Goal: Task Accomplishment & Management: Use online tool/utility

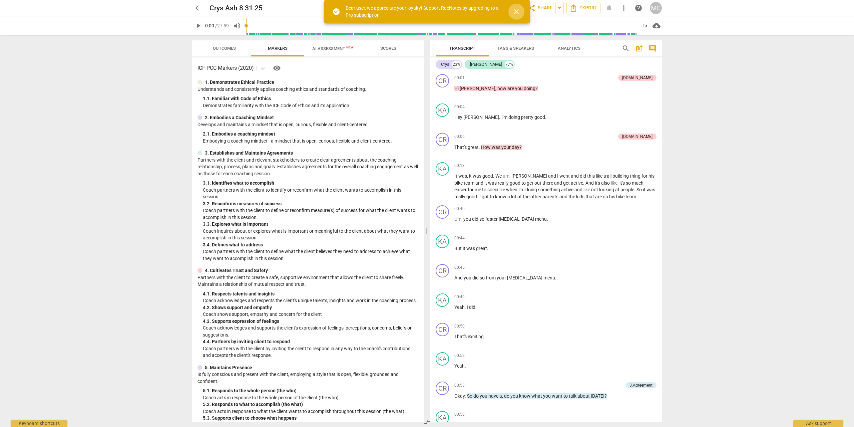
click at [516, 11] on span "close" at bounding box center [516, 12] width 8 height 8
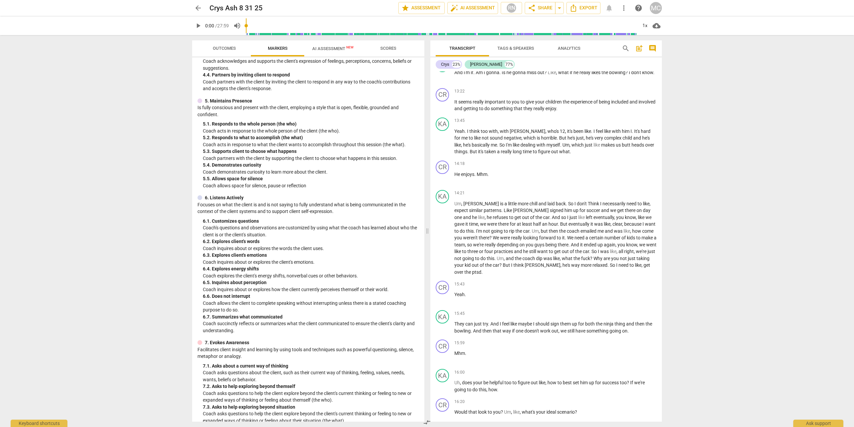
scroll to position [2101, 0]
click at [442, 236] on span "play_arrow" at bounding box center [443, 238] width 8 height 8
click at [442, 294] on span "pause" at bounding box center [443, 298] width 8 height 8
click at [442, 324] on span "play_arrow" at bounding box center [443, 328] width 8 height 8
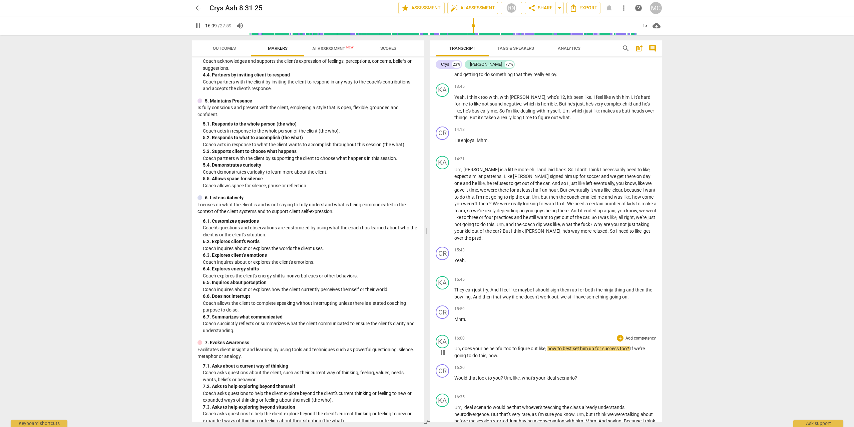
scroll to position [2135, 0]
click at [445, 378] on span "pause" at bounding box center [443, 382] width 8 height 8
type input "982"
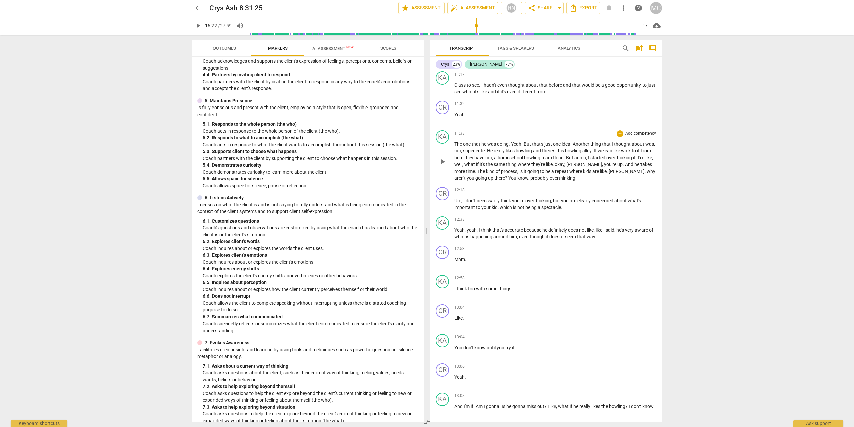
scroll to position [1768, 0]
click at [198, 5] on span "arrow_back" at bounding box center [198, 8] width 8 height 8
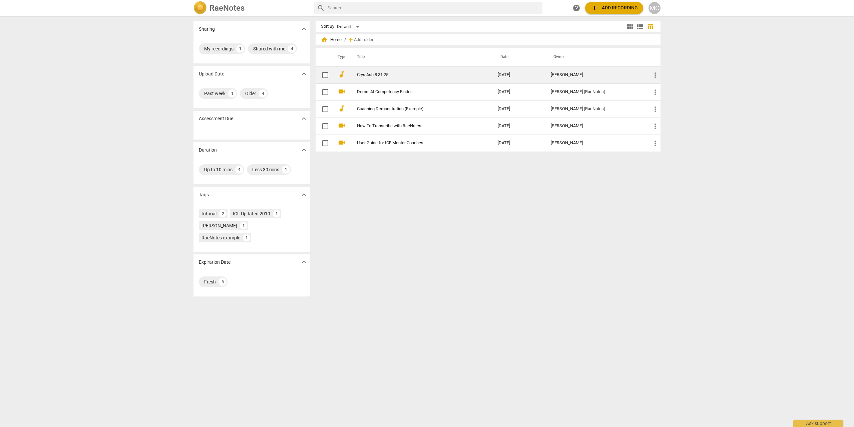
click at [381, 75] on link "Crys Ash 8 31 25" at bounding box center [415, 74] width 117 height 5
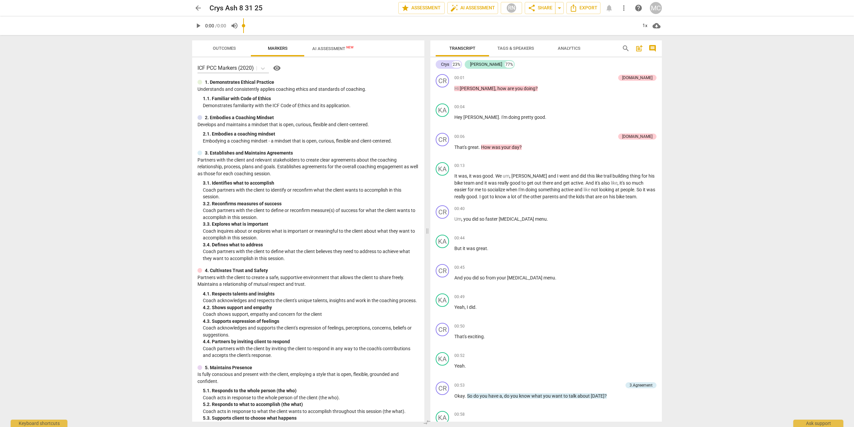
click at [218, 30] on div "play_arrow 0:00 / 0:00 volume_up 1x cloud_download" at bounding box center [427, 25] width 470 height 19
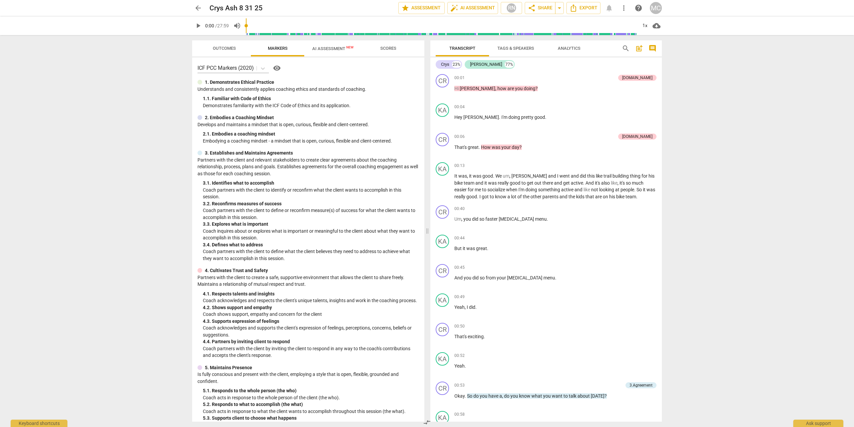
click at [218, 47] on span "Outcomes" at bounding box center [224, 48] width 23 height 5
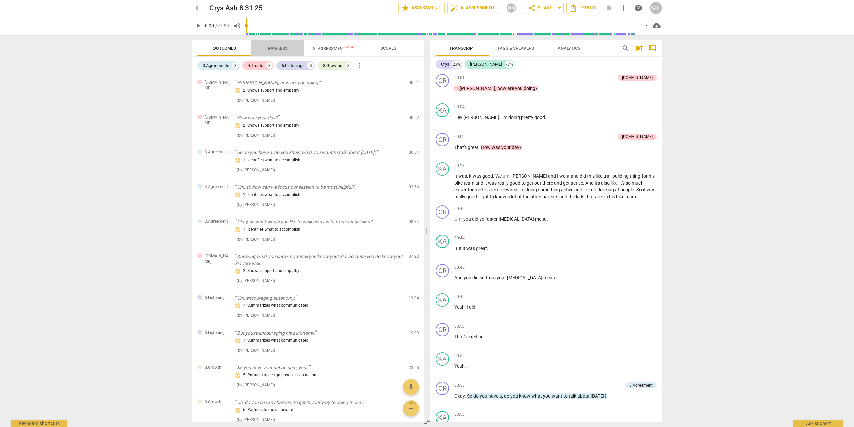
click at [280, 51] on span "Markers" at bounding box center [278, 48] width 20 height 5
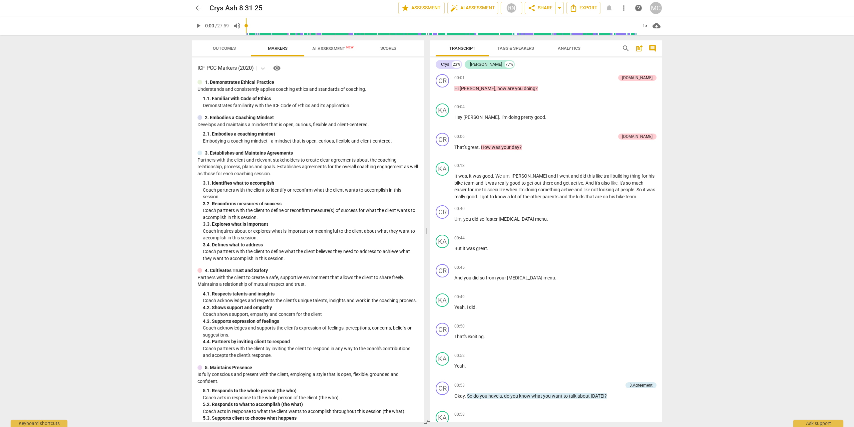
click at [327, 48] on span "AI Assessment New" at bounding box center [332, 48] width 41 height 5
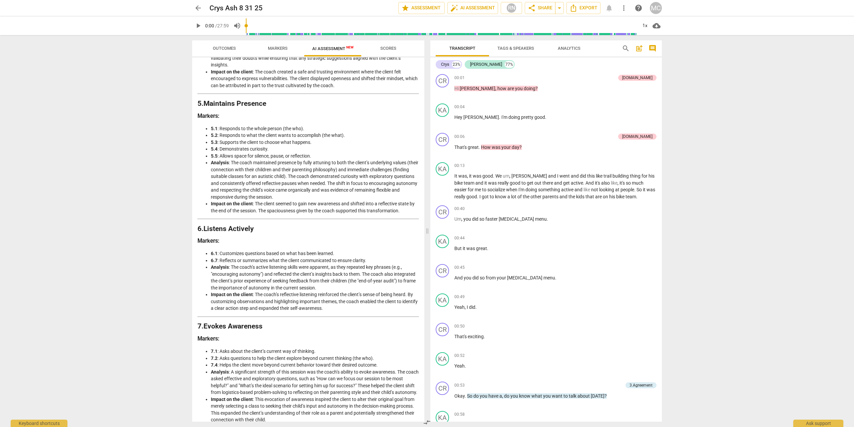
scroll to position [443, 0]
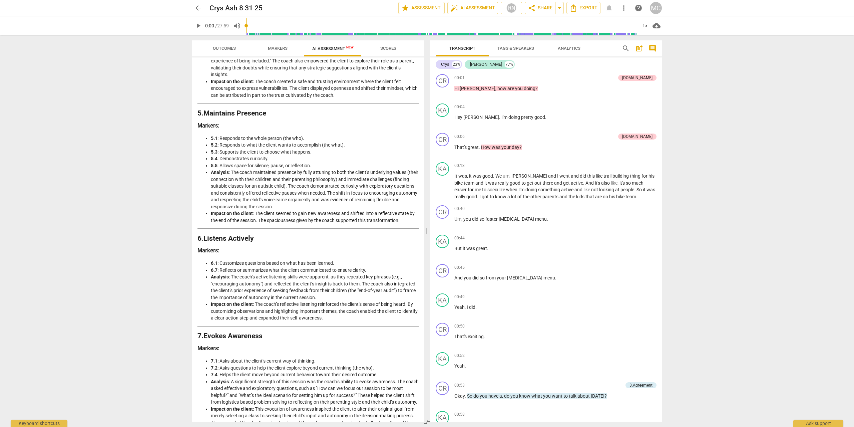
click at [276, 49] on span "Markers" at bounding box center [278, 48] width 20 height 5
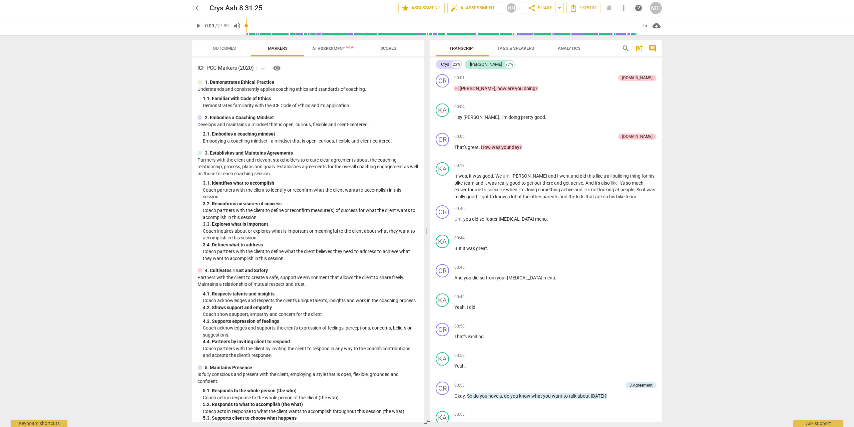
click at [334, 52] on span "AI Assessment New" at bounding box center [332, 48] width 57 height 10
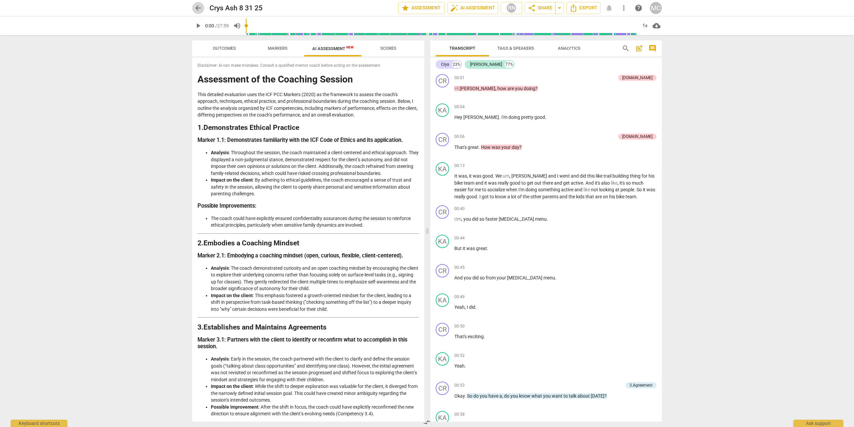
click at [194, 5] on span "arrow_back" at bounding box center [198, 8] width 8 height 8
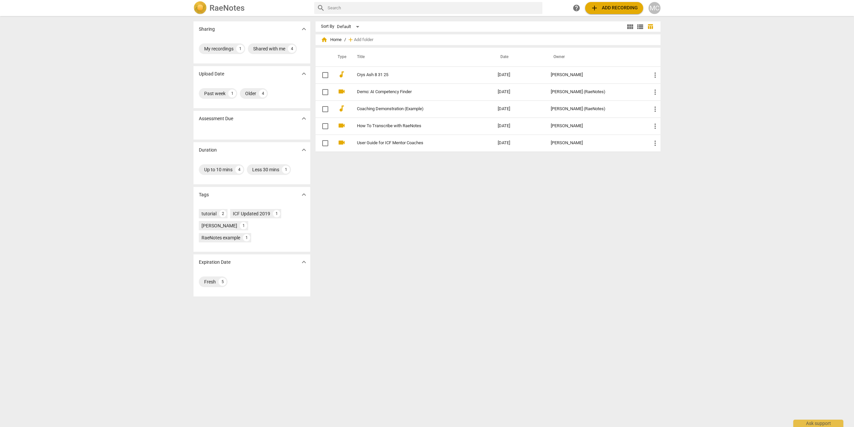
click at [624, 11] on span "add Add recording" at bounding box center [614, 8] width 47 height 8
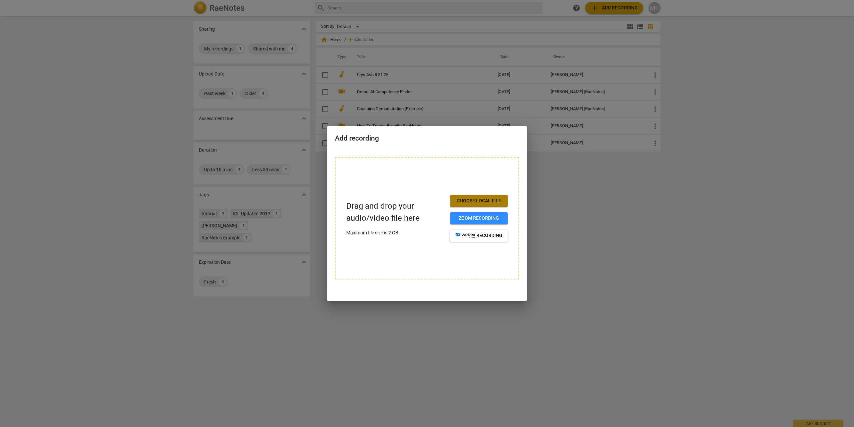
click at [492, 201] on span "Choose local file" at bounding box center [478, 201] width 47 height 7
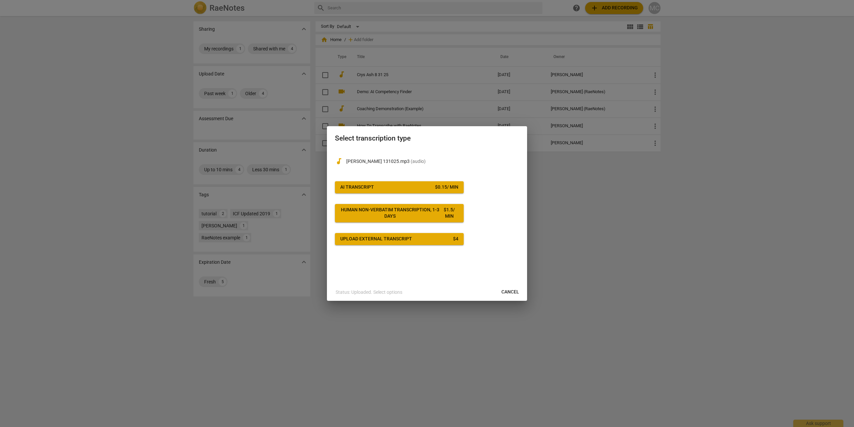
click at [427, 190] on span "AI Transcript $ 0.15 / min" at bounding box center [399, 187] width 118 height 7
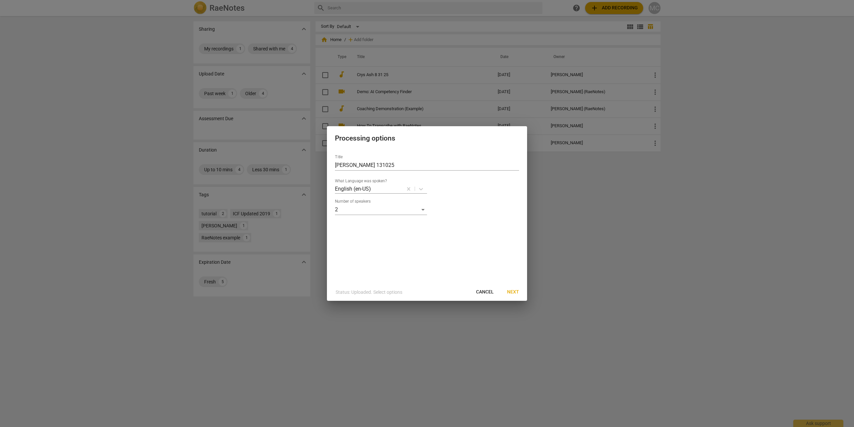
click at [518, 290] on span "Next" at bounding box center [513, 292] width 12 height 7
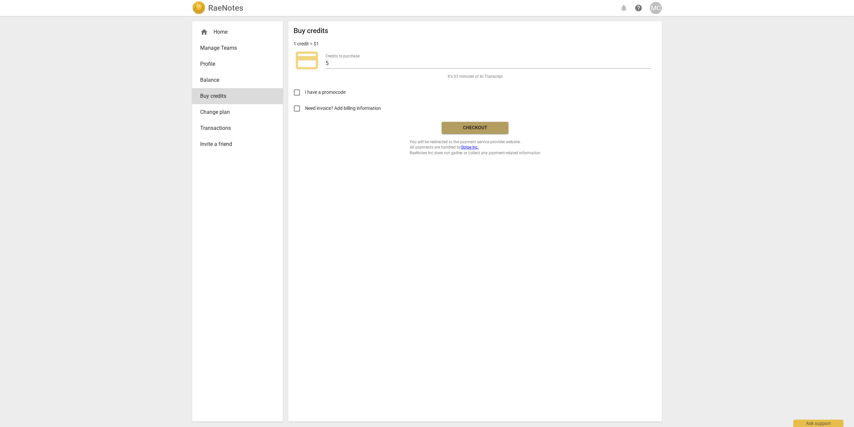
click at [469, 130] on span "Checkout" at bounding box center [475, 127] width 56 height 7
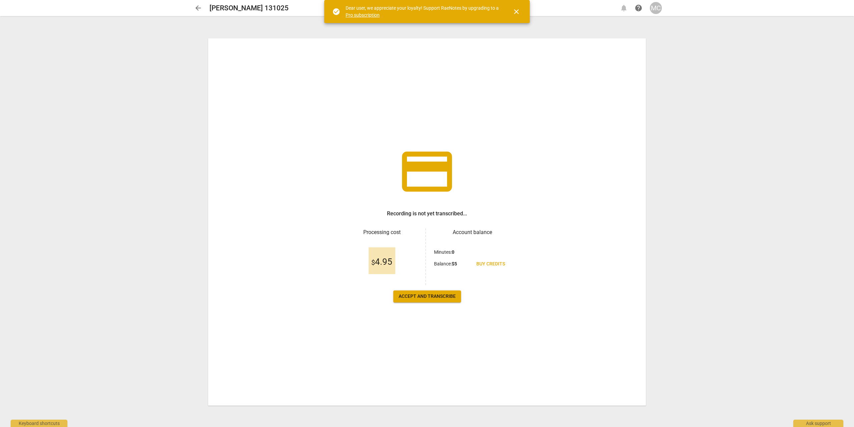
click at [420, 295] on span "Accept and transcribe" at bounding box center [427, 296] width 57 height 7
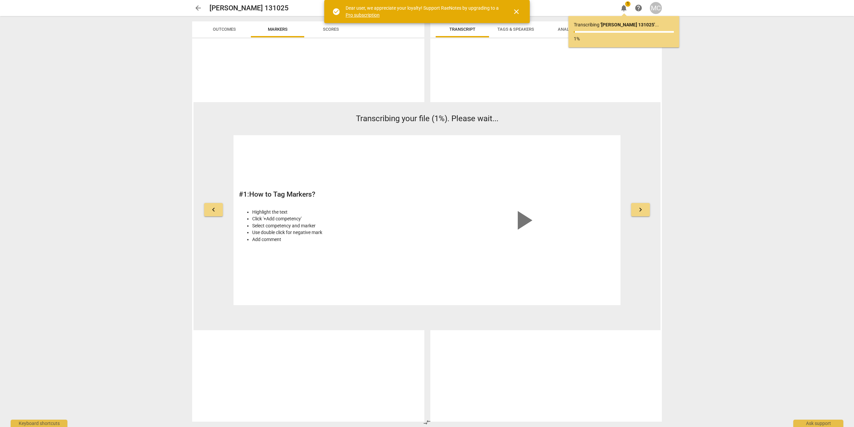
click at [520, 11] on span "close" at bounding box center [516, 12] width 8 height 8
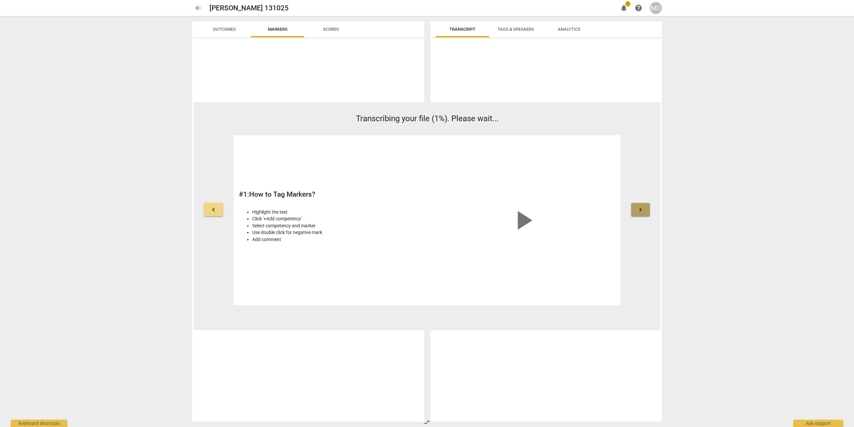
click at [646, 209] on button "keyboard_arrow_right" at bounding box center [640, 209] width 19 height 13
click at [645, 209] on button "keyboard_arrow_right" at bounding box center [640, 209] width 19 height 13
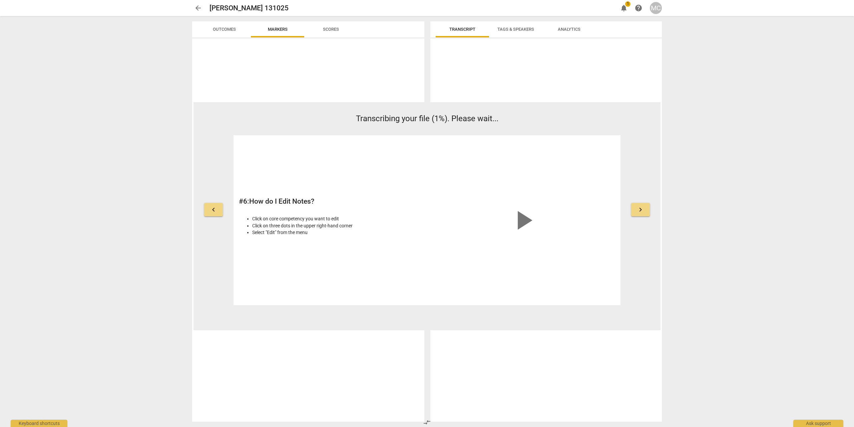
click at [645, 209] on button "keyboard_arrow_right" at bounding box center [640, 209] width 19 height 13
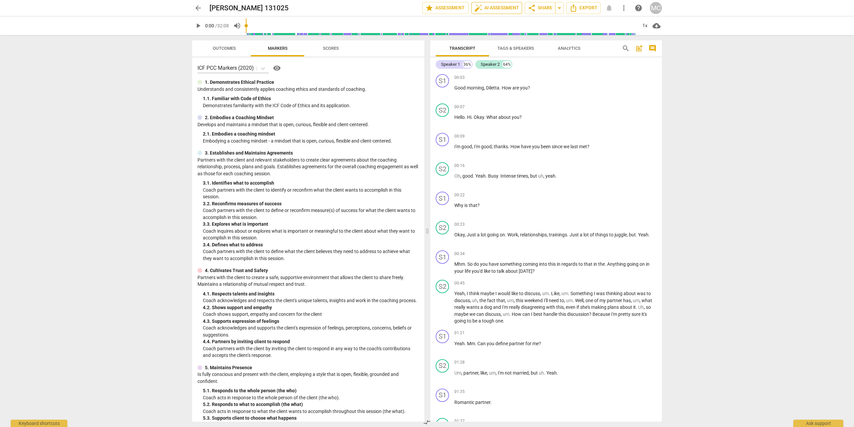
click at [502, 8] on span "auto_fix_high AI Assessment" at bounding box center [496, 8] width 45 height 8
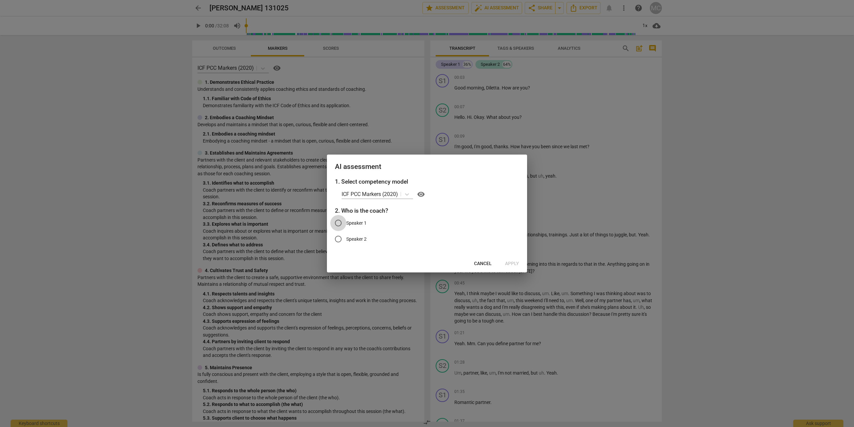
click at [344, 224] on input "Speaker 1" at bounding box center [338, 223] width 16 height 16
radio input "true"
click at [519, 264] on button "Apply" at bounding box center [512, 264] width 25 height 12
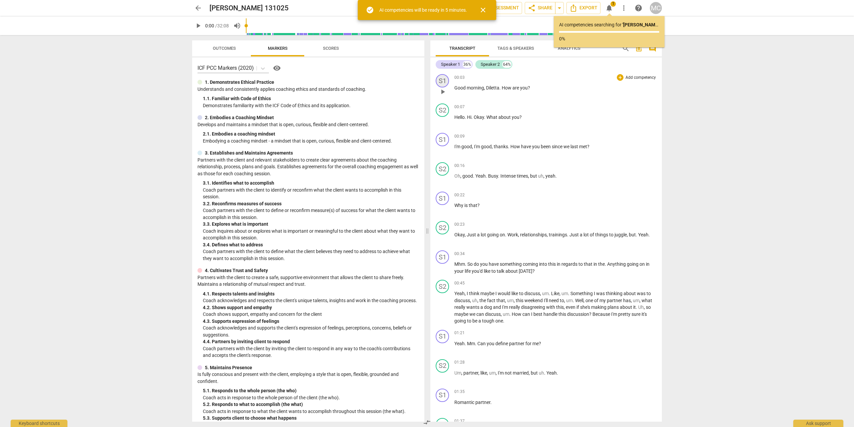
click at [441, 81] on div "S1" at bounding box center [442, 80] width 13 height 13
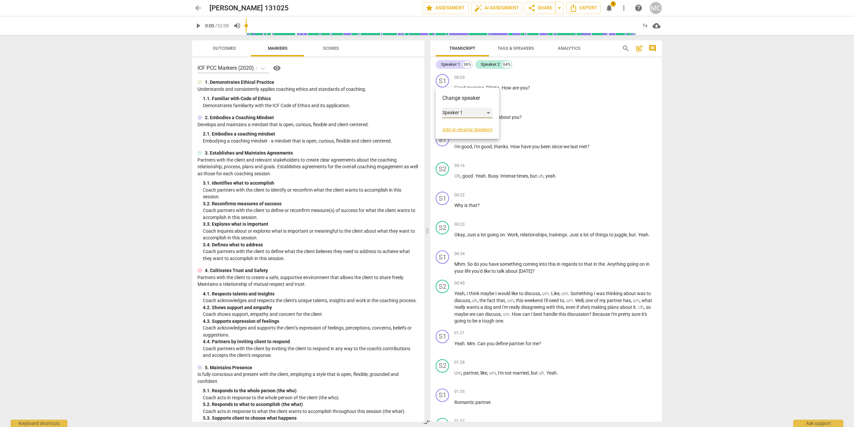
click at [470, 115] on div "Speaker 1" at bounding box center [467, 112] width 50 height 11
click at [470, 113] on li "Speaker 1" at bounding box center [467, 112] width 51 height 13
click at [438, 78] on div "S1" at bounding box center [442, 80] width 13 height 13
click at [476, 129] on link "Add or rename speakers" at bounding box center [467, 129] width 50 height 5
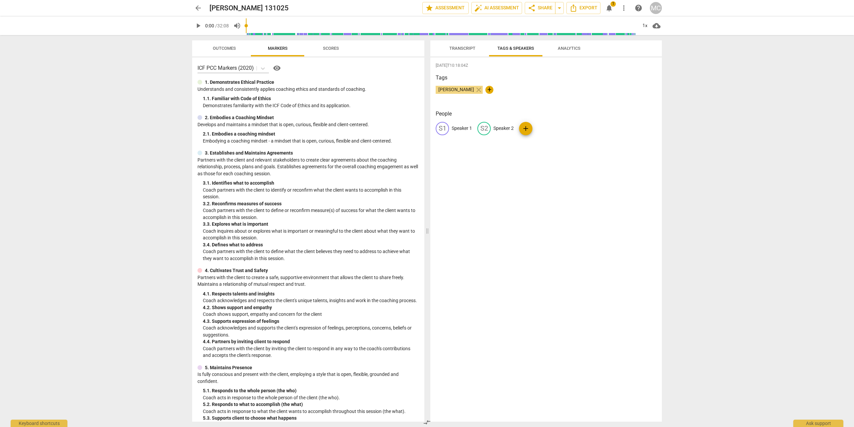
click at [523, 132] on span "add" at bounding box center [526, 128] width 8 height 8
type input "[PERSON_NAME]"
click at [548, 156] on div "[DATE]T10:18:04Z Tags [PERSON_NAME] close + People S1 Speaker 1 S2 Speaker 2 ad…" at bounding box center [546, 239] width 232 height 364
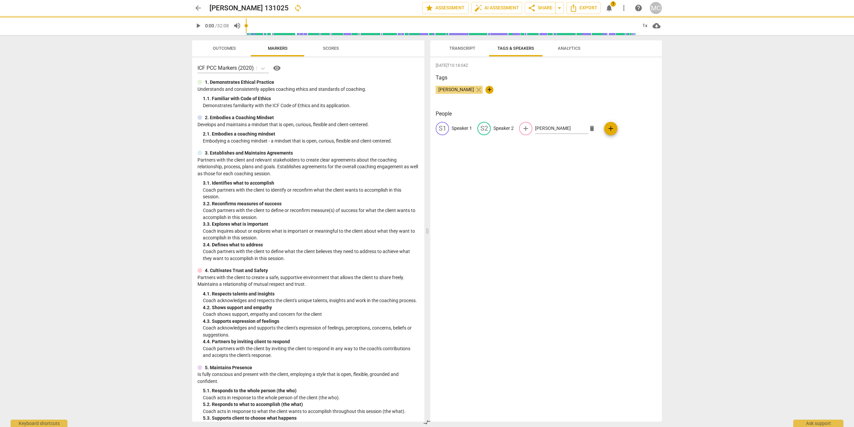
click at [606, 127] on div "S1 Speaker 1 S2 Speaker 2 add [PERSON_NAME] add" at bounding box center [546, 131] width 221 height 19
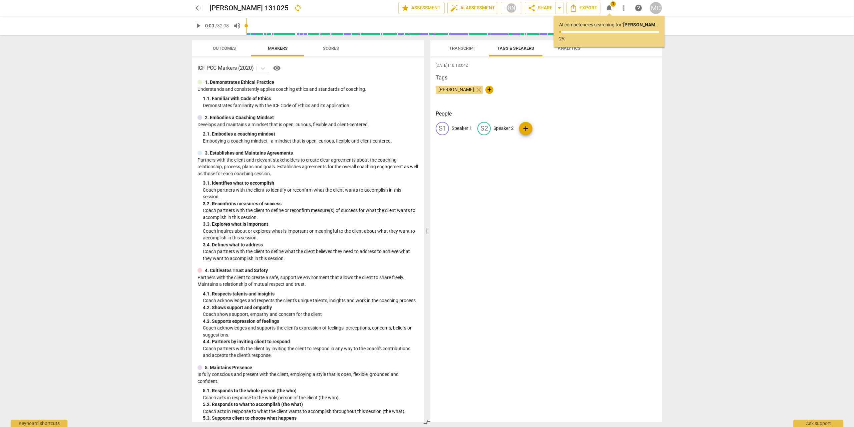
click at [464, 45] on span "Transcript" at bounding box center [462, 48] width 42 height 9
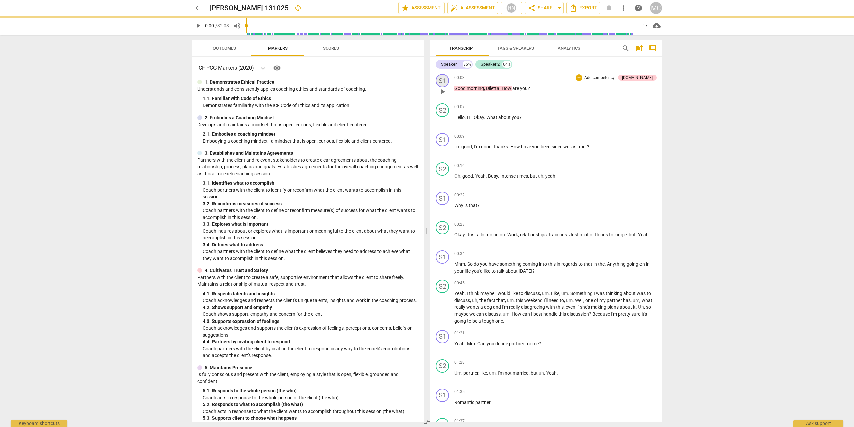
click at [442, 79] on div "S1" at bounding box center [442, 80] width 13 height 13
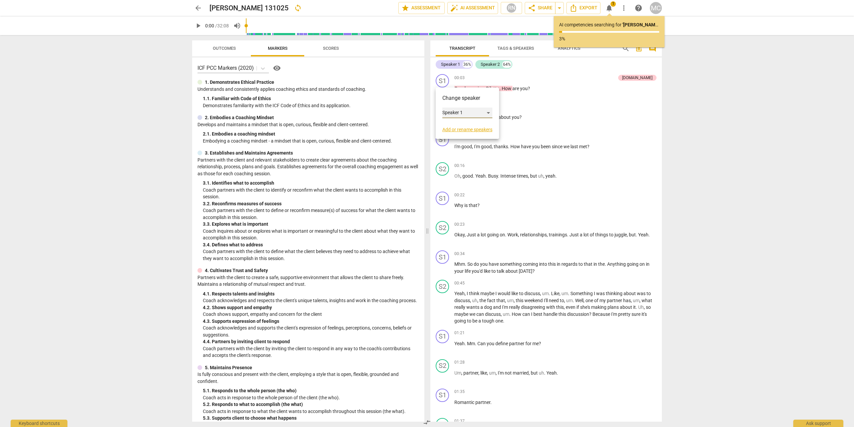
click at [458, 111] on div "Speaker 1" at bounding box center [467, 112] width 50 height 11
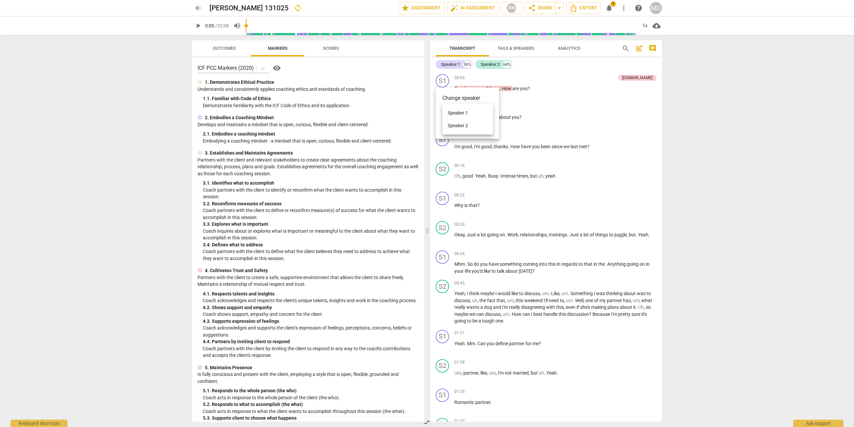
click at [458, 113] on li "Speaker 1" at bounding box center [467, 112] width 51 height 13
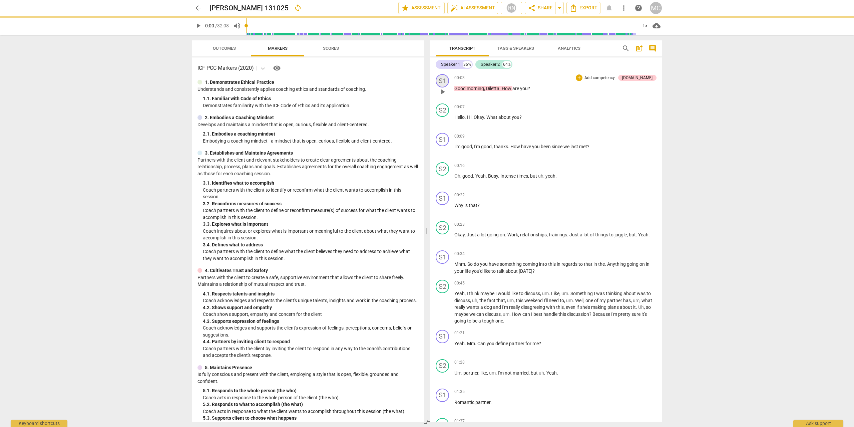
click at [442, 79] on div "S1" at bounding box center [442, 80] width 13 height 13
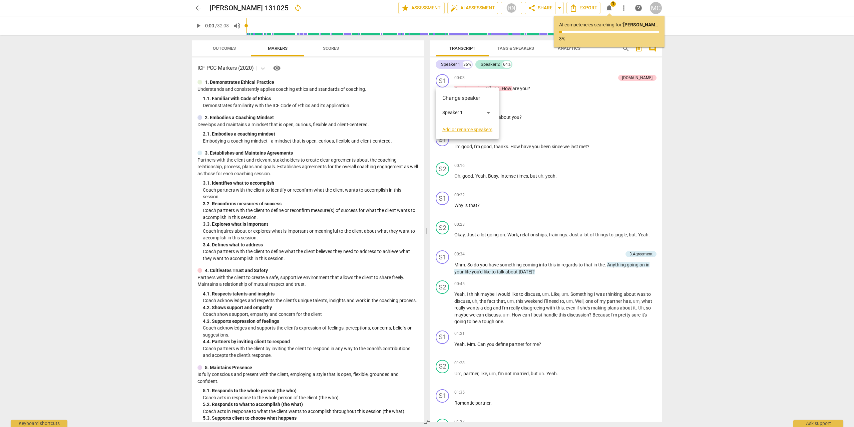
click at [453, 130] on link "Add or rename speakers" at bounding box center [467, 129] width 50 height 5
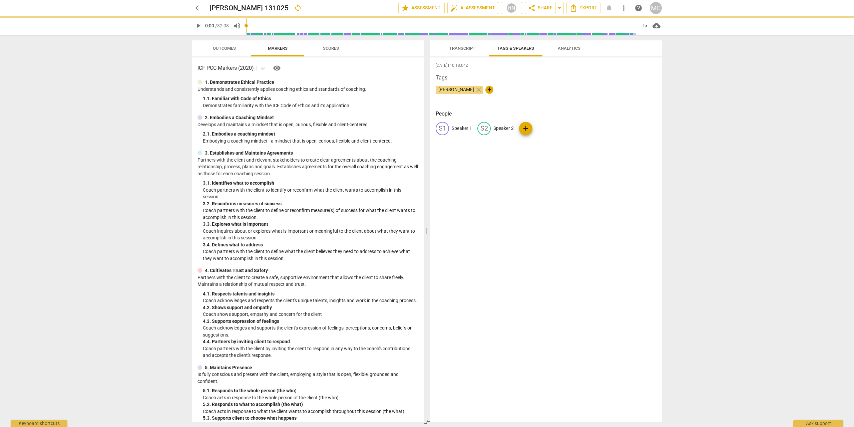
click at [454, 128] on p "Speaker 1" at bounding box center [462, 128] width 20 height 7
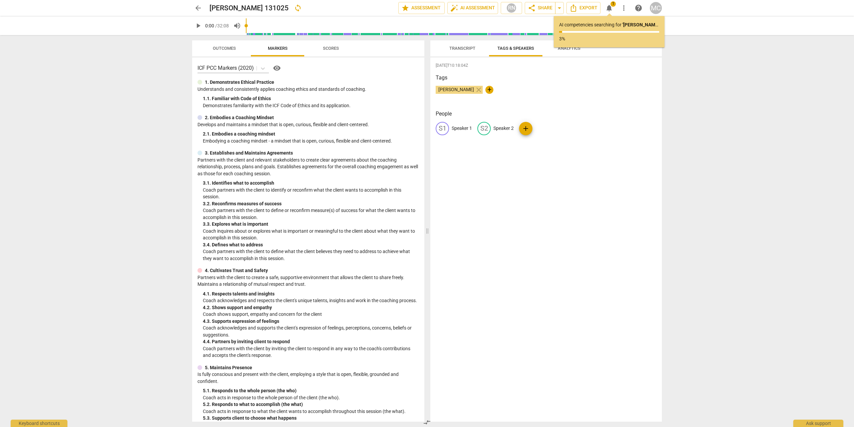
click at [464, 125] on p "Speaker 1" at bounding box center [462, 128] width 20 height 7
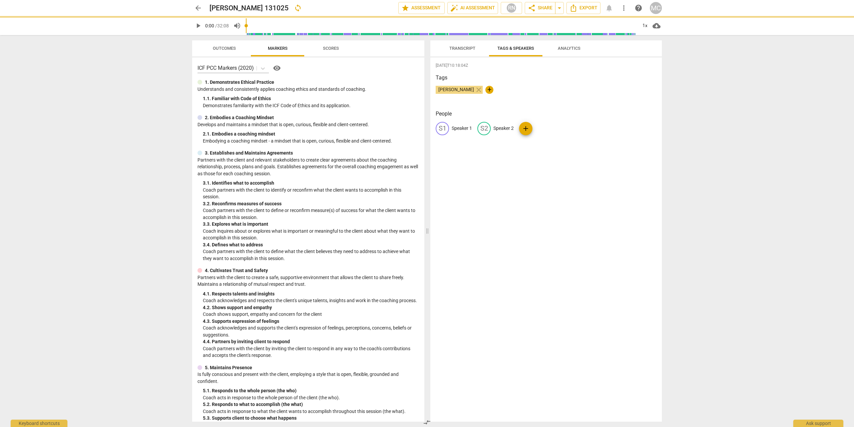
click at [461, 128] on p "Speaker 1" at bounding box center [462, 128] width 20 height 7
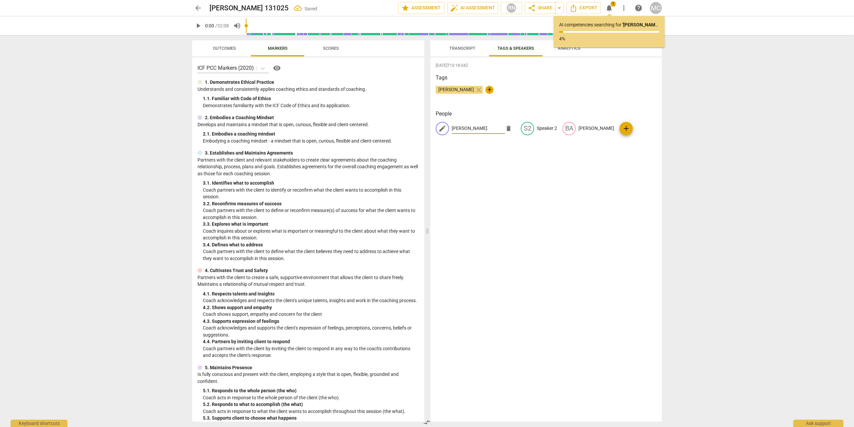
type input "[PERSON_NAME]"
click at [485, 215] on div "[DATE]T10:18:04Z Tags [PERSON_NAME] close + People edit [PERSON_NAME] S2 Speake…" at bounding box center [546, 239] width 232 height 364
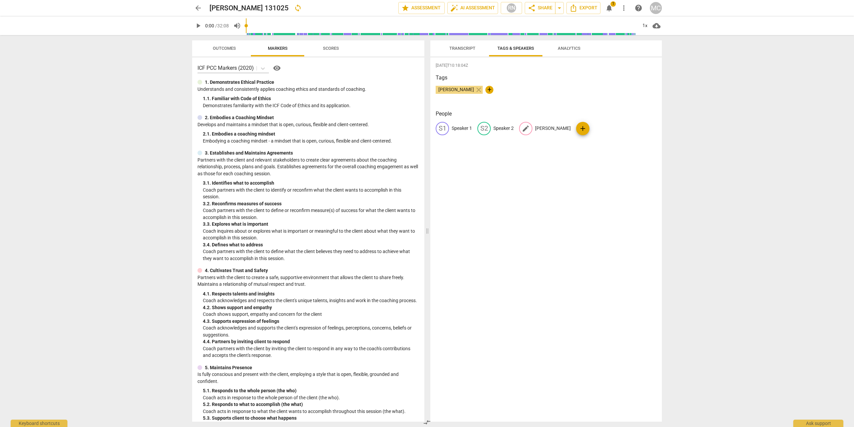
click at [543, 128] on p "[PERSON_NAME]" at bounding box center [553, 128] width 36 height 7
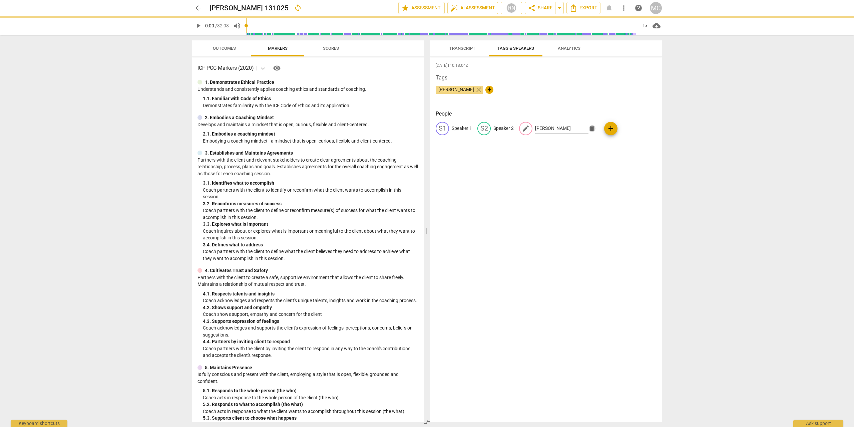
click at [591, 127] on span "delete" at bounding box center [592, 128] width 7 height 7
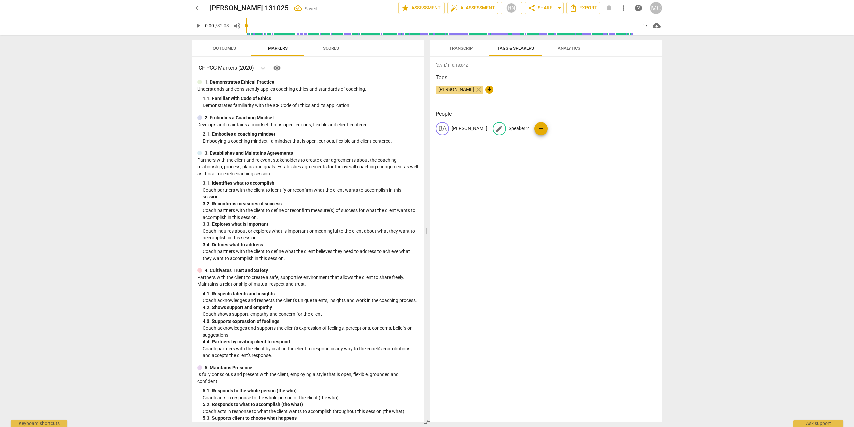
click at [509, 127] on p "Speaker 2" at bounding box center [519, 128] width 20 height 7
type input "Diletta"
click at [508, 147] on div "[DATE]T10:18:04Z Tags [PERSON_NAME] close + People BA [PERSON_NAME] edit Dilett…" at bounding box center [546, 239] width 232 height 364
click at [467, 49] on span "Transcript" at bounding box center [462, 48] width 26 height 5
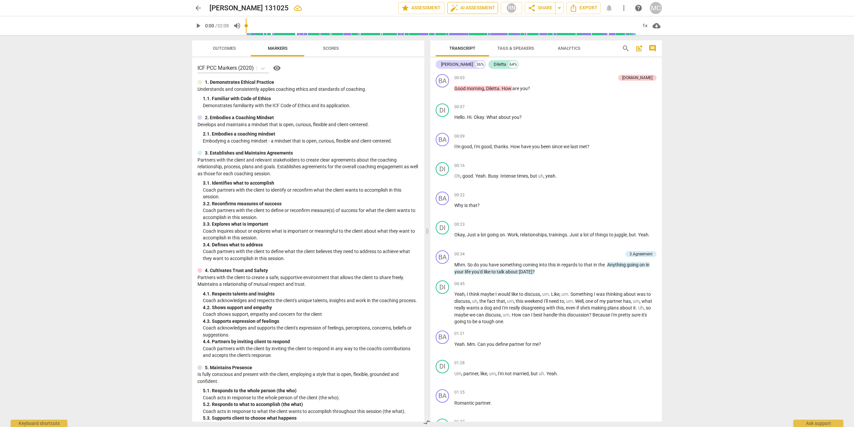
click at [477, 6] on span "auto_fix_high AI Assessment" at bounding box center [472, 8] width 45 height 8
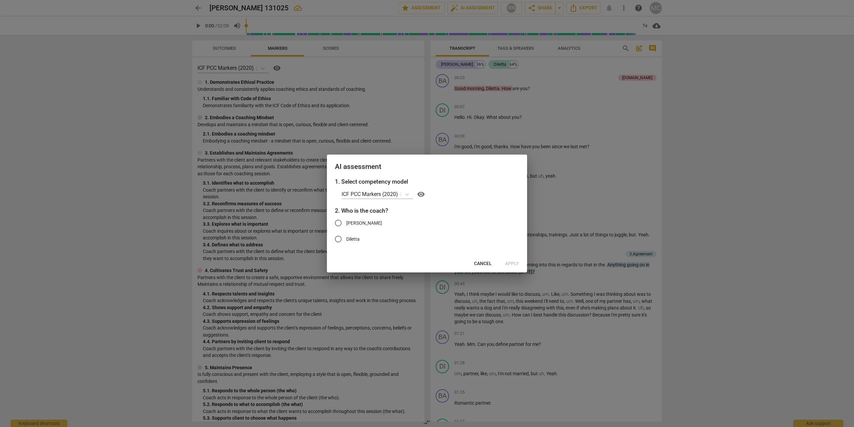
click at [357, 223] on span "[PERSON_NAME]" at bounding box center [364, 223] width 36 height 7
click at [346, 223] on input "[PERSON_NAME]" at bounding box center [338, 223] width 16 height 16
radio input "true"
click at [511, 265] on span "Apply" at bounding box center [512, 263] width 14 height 7
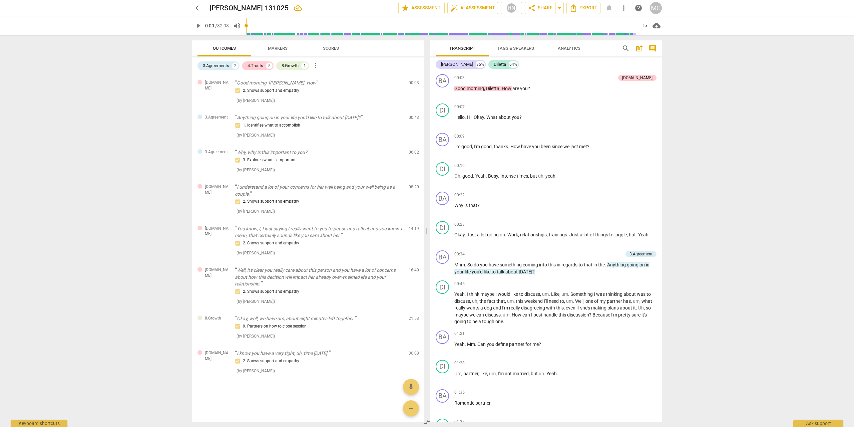
click at [278, 50] on span "Markers" at bounding box center [278, 48] width 20 height 5
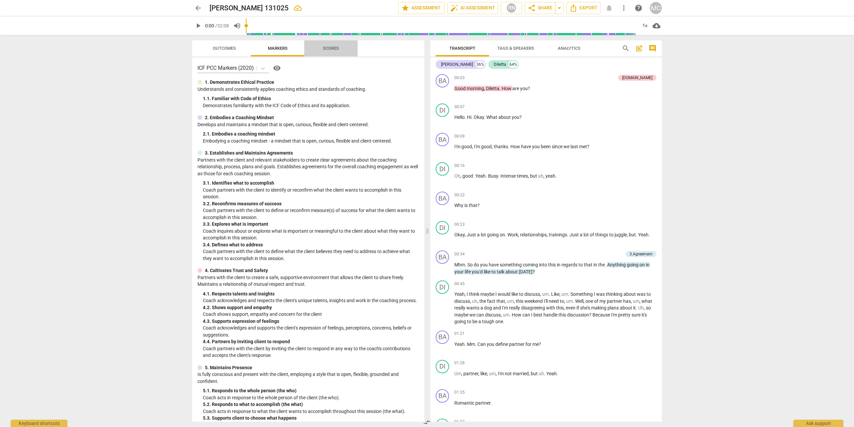
click at [342, 49] on span "Scores" at bounding box center [331, 48] width 32 height 9
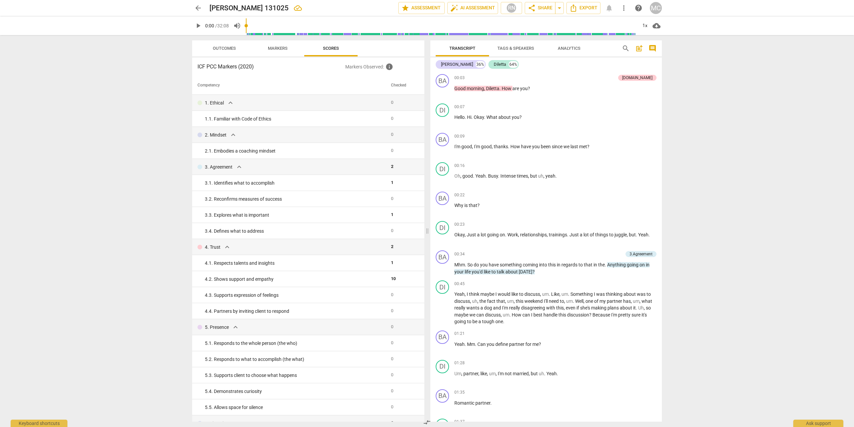
click at [278, 51] on span "Markers" at bounding box center [278, 48] width 36 height 9
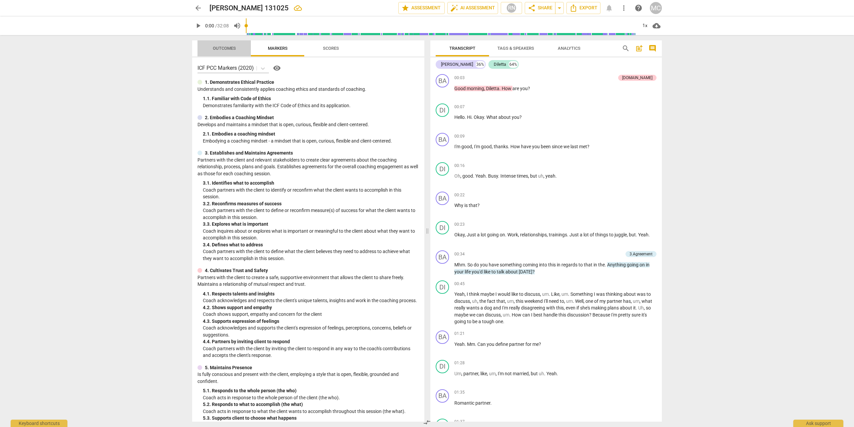
click at [237, 51] on span "Outcomes" at bounding box center [224, 48] width 39 height 9
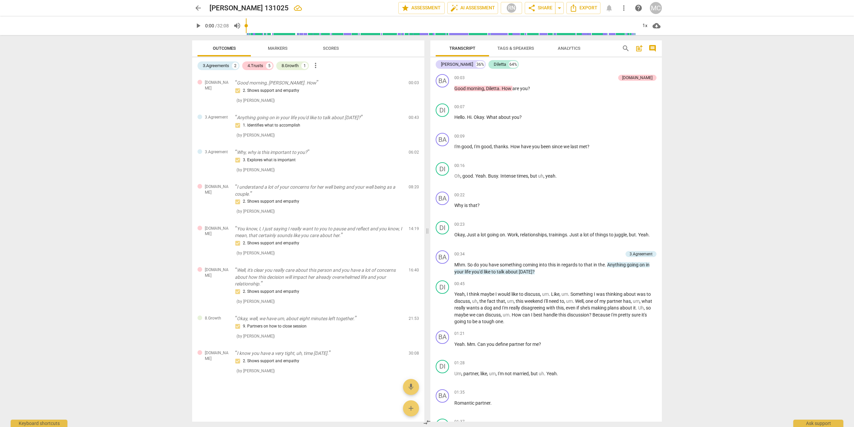
click at [266, 51] on span "Markers" at bounding box center [278, 48] width 36 height 9
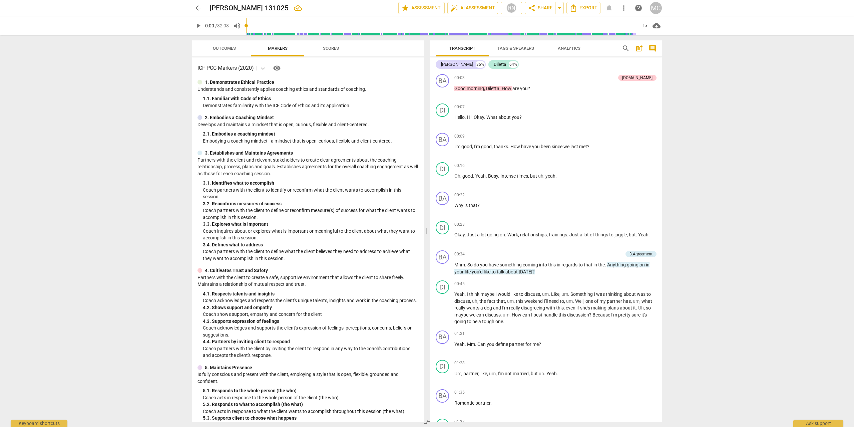
click at [344, 50] on span "Scores" at bounding box center [331, 48] width 32 height 9
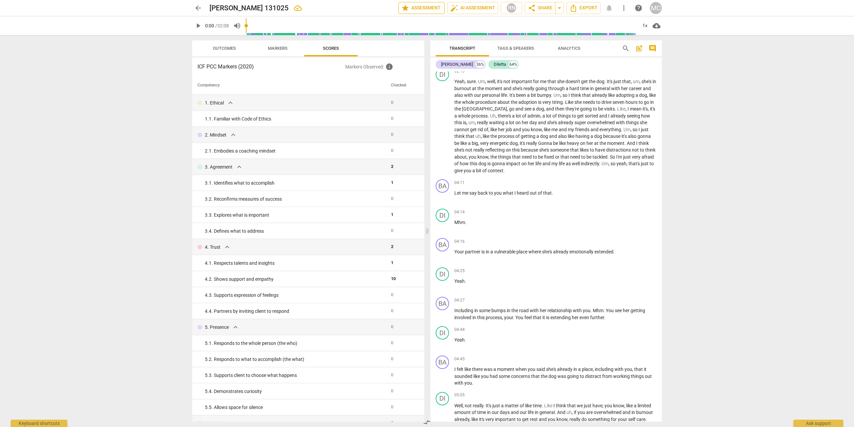
click at [422, 6] on span "star Assessment" at bounding box center [421, 8] width 40 height 8
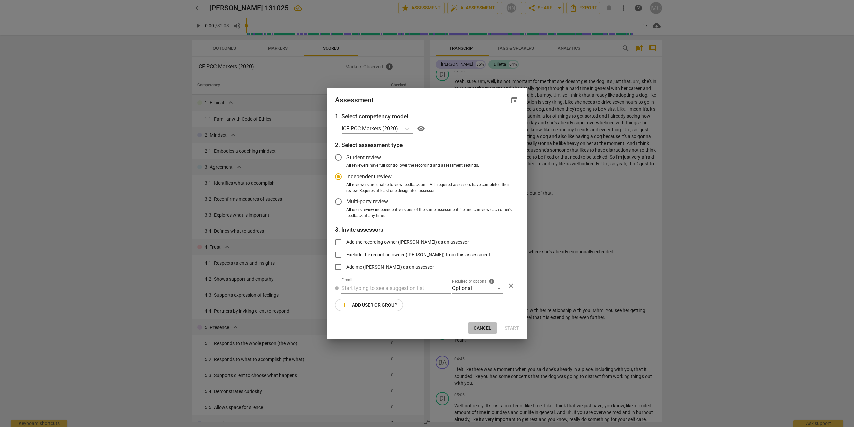
click at [480, 326] on span "Cancel" at bounding box center [483, 328] width 18 height 7
radio input "false"
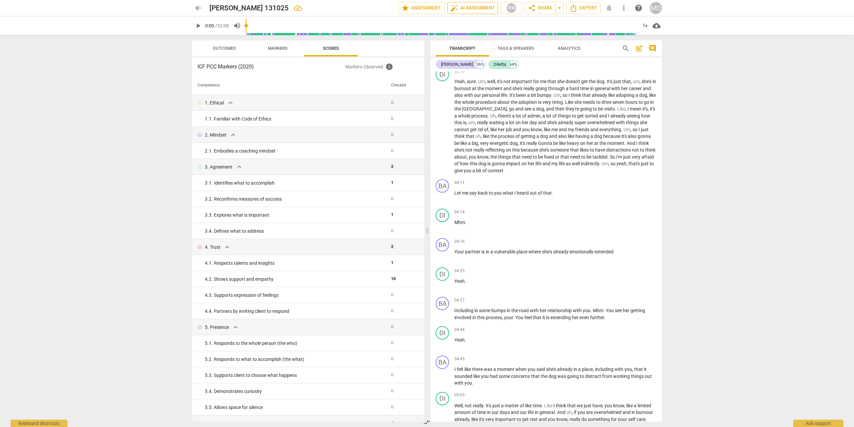
click at [476, 4] on span "auto_fix_high AI Assessment" at bounding box center [472, 8] width 45 height 8
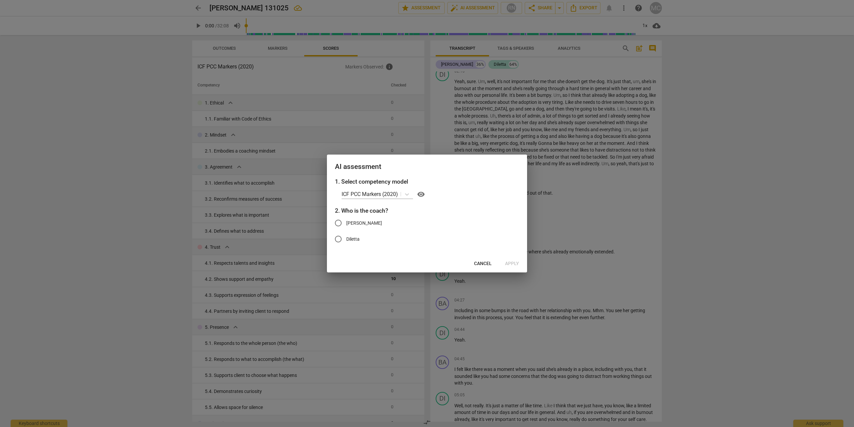
click at [354, 226] on span "[PERSON_NAME]" at bounding box center [364, 223] width 36 height 7
click at [346, 226] on input "[PERSON_NAME]" at bounding box center [338, 223] width 16 height 16
radio input "true"
click at [522, 261] on button "Apply" at bounding box center [512, 264] width 25 height 12
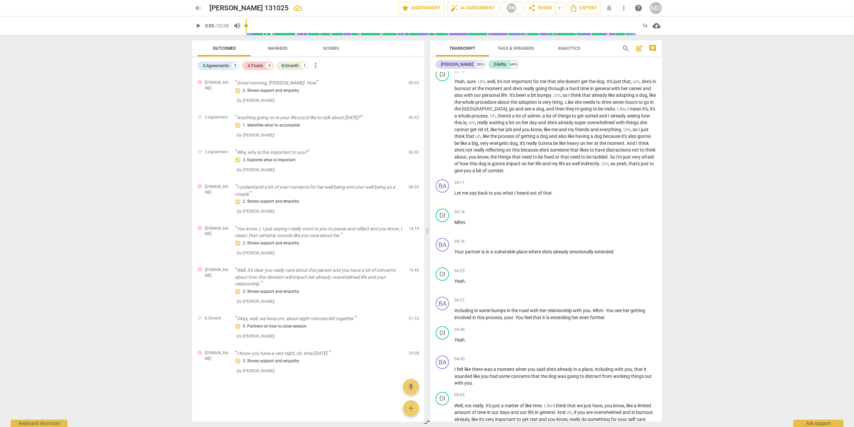
click at [511, 46] on span "Tags & Speakers" at bounding box center [515, 48] width 37 height 5
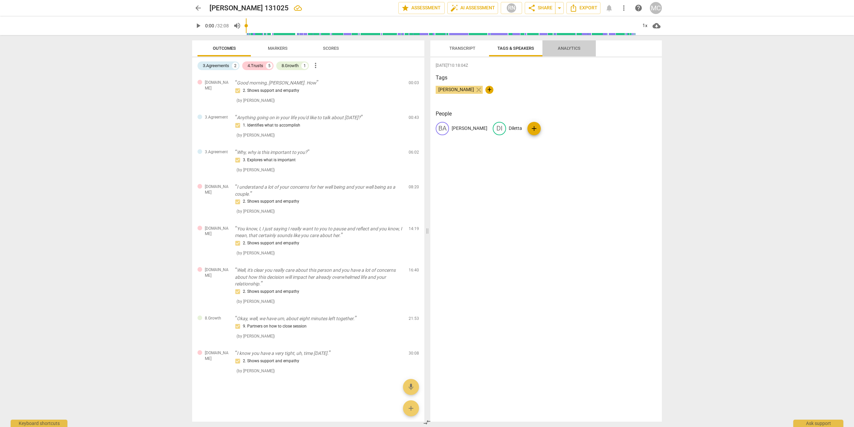
click at [564, 48] on span "Analytics" at bounding box center [569, 48] width 23 height 5
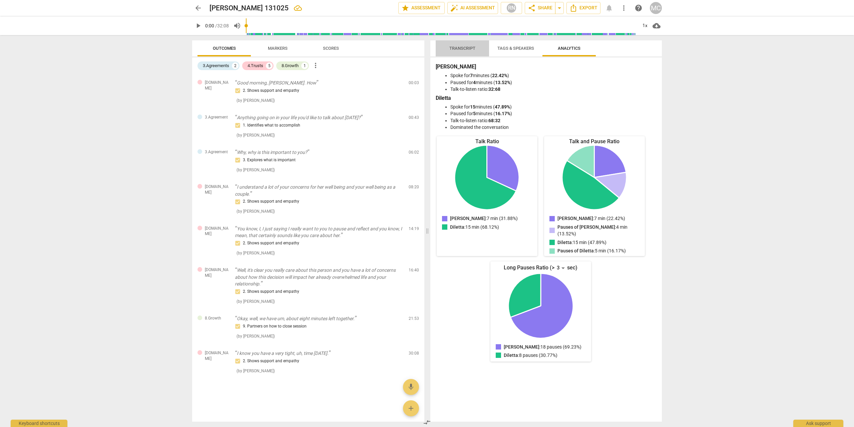
click at [459, 49] on span "Transcript" at bounding box center [462, 48] width 26 height 5
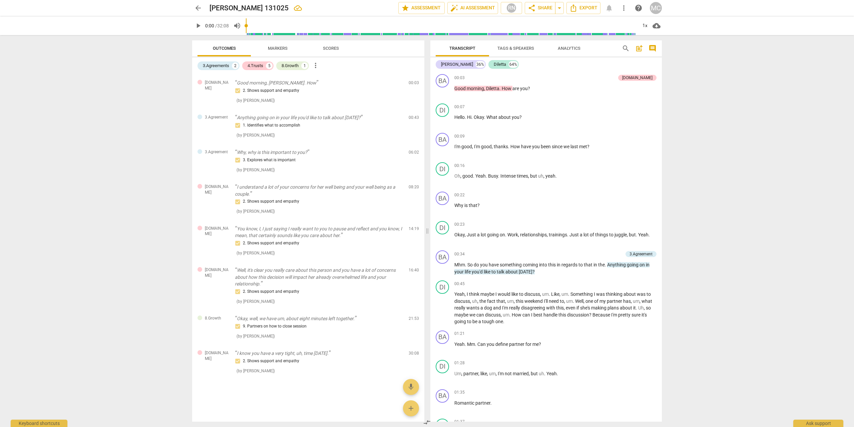
click at [224, 48] on span "Outcomes" at bounding box center [224, 48] width 23 height 5
click at [274, 52] on span "Markers" at bounding box center [278, 48] width 36 height 9
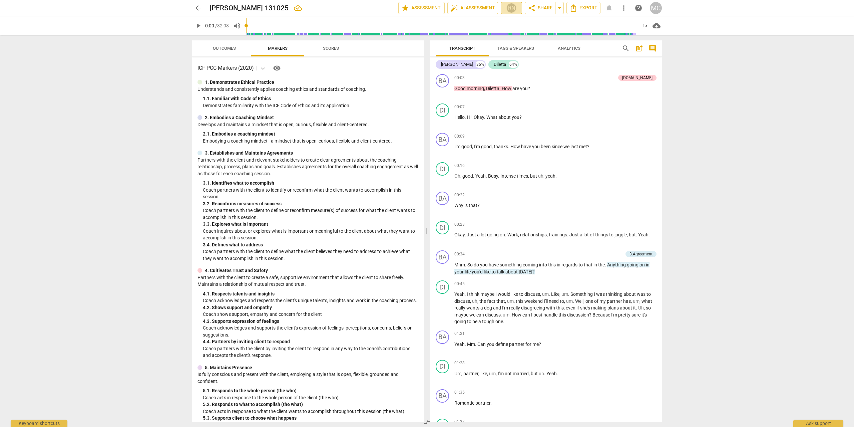
click at [515, 8] on div "RN" at bounding box center [511, 8] width 10 height 10
click at [480, 11] on div at bounding box center [427, 213] width 854 height 427
click at [479, 9] on span "auto_fix_high AI Assessment" at bounding box center [472, 8] width 45 height 8
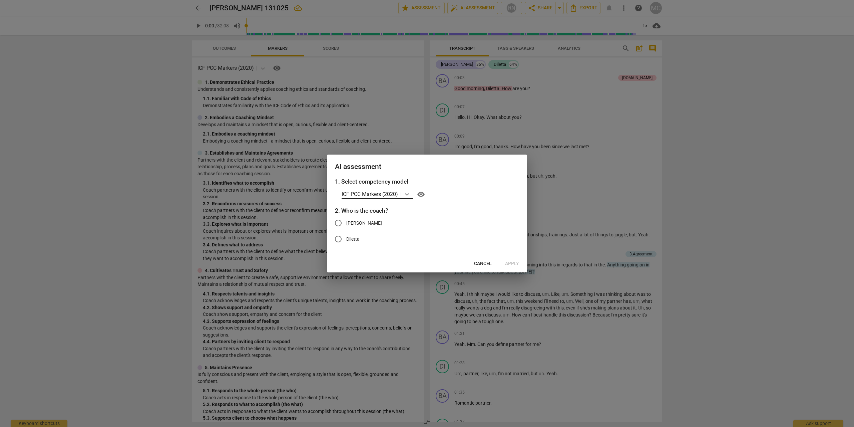
click at [408, 190] on div at bounding box center [407, 194] width 12 height 10
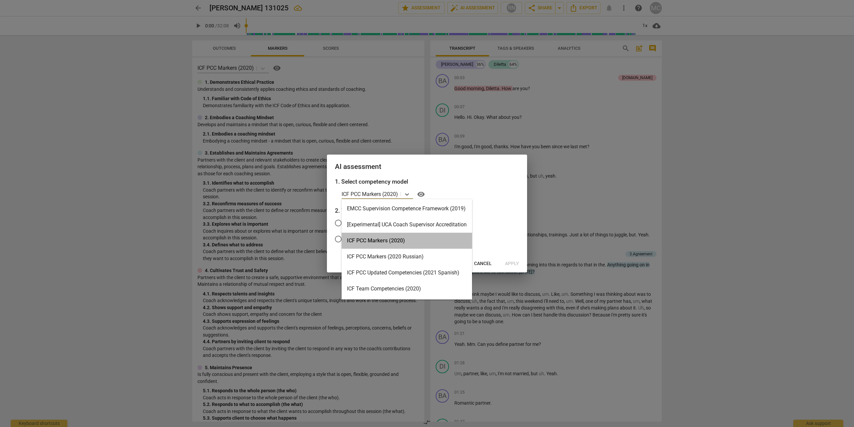
click at [377, 239] on div "ICF PCC Markers (2020)" at bounding box center [407, 241] width 130 height 16
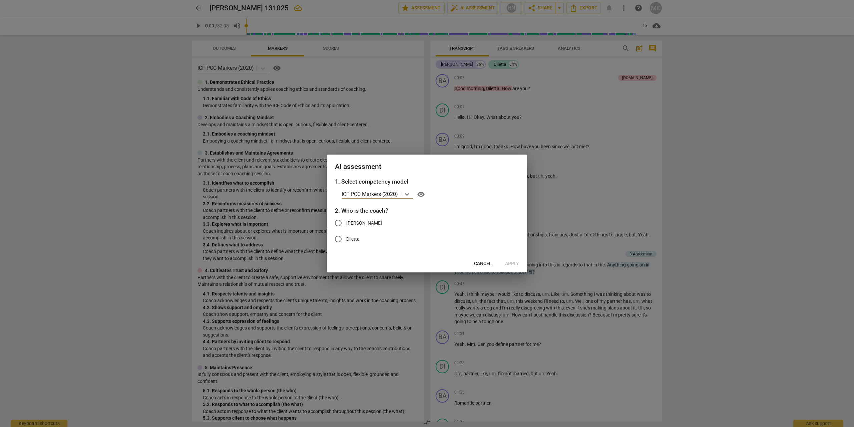
click at [359, 224] on span "[PERSON_NAME]" at bounding box center [364, 223] width 36 height 7
click at [346, 224] on input "[PERSON_NAME]" at bounding box center [338, 223] width 16 height 16
radio input "true"
click at [510, 263] on span "Apply" at bounding box center [512, 263] width 14 height 7
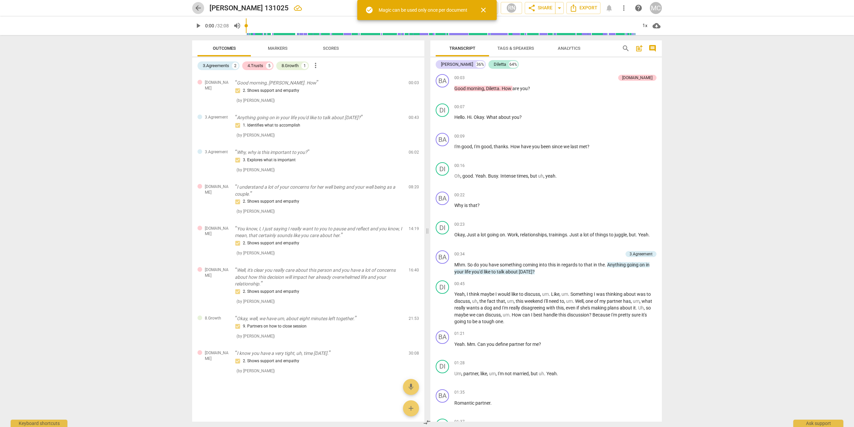
click at [196, 7] on span "arrow_back" at bounding box center [198, 8] width 8 height 8
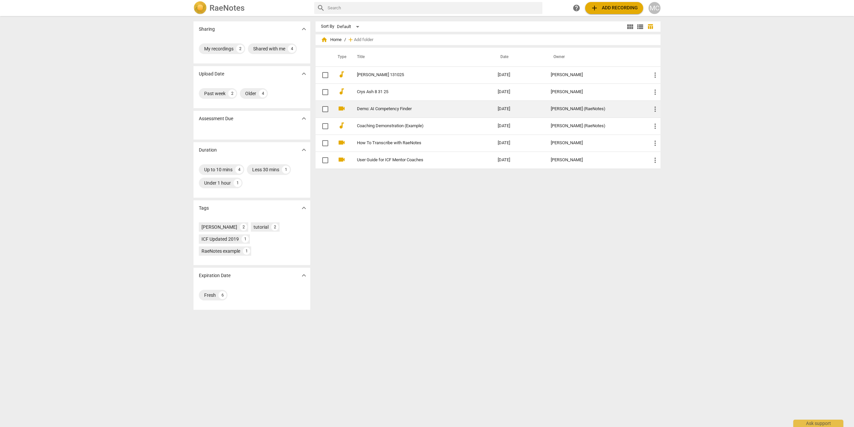
click at [404, 107] on link "Demo: AI Competency Finder" at bounding box center [415, 108] width 117 height 5
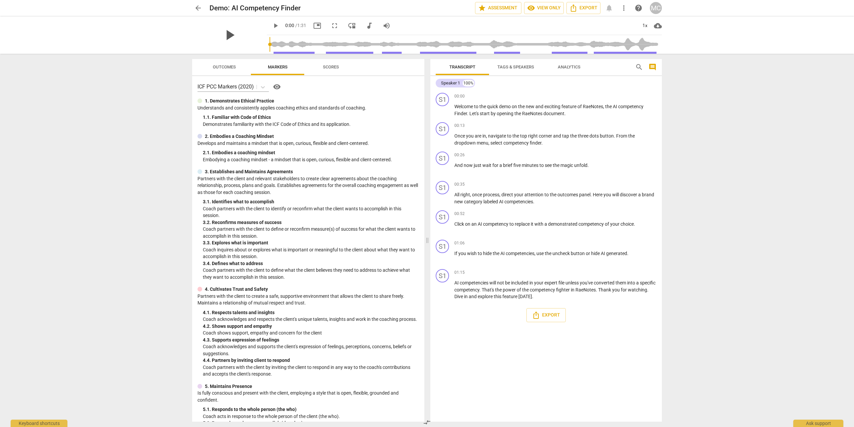
click at [227, 34] on span "play_arrow" at bounding box center [229, 34] width 17 height 17
click at [227, 34] on span "pause" at bounding box center [229, 34] width 17 height 17
type input "6"
click at [198, 8] on span "arrow_back" at bounding box center [198, 8] width 8 height 8
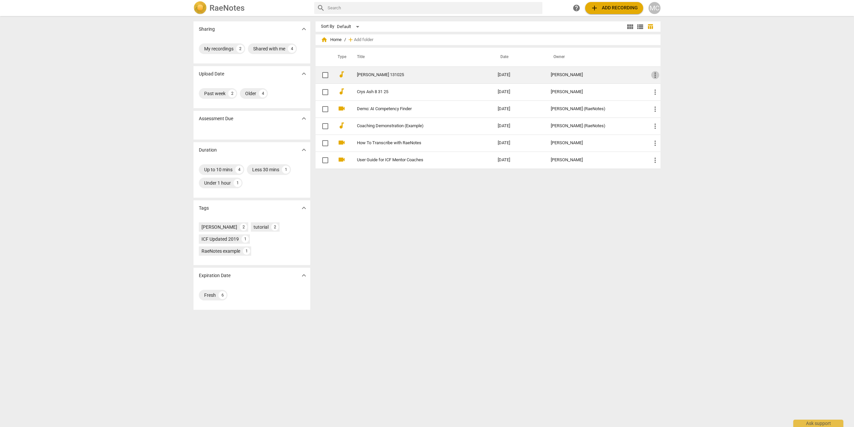
click at [654, 74] on span "more_vert" at bounding box center [655, 75] width 8 height 8
click at [731, 58] on div at bounding box center [427, 213] width 854 height 427
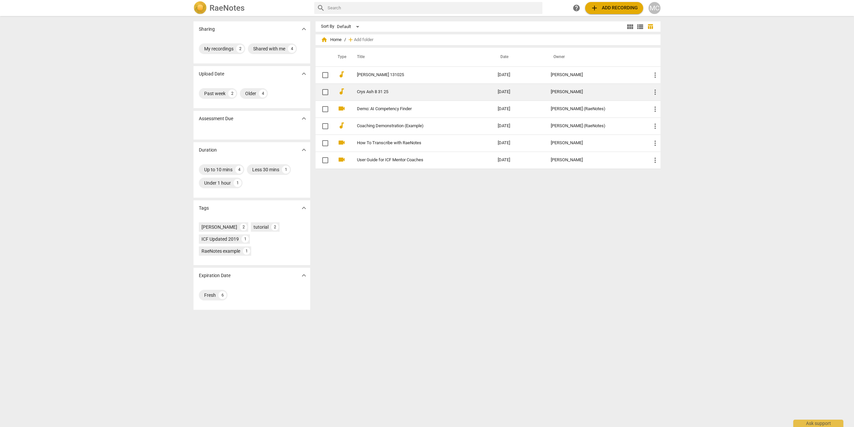
click at [373, 90] on link "Crys Ash 8 31 25" at bounding box center [415, 91] width 117 height 5
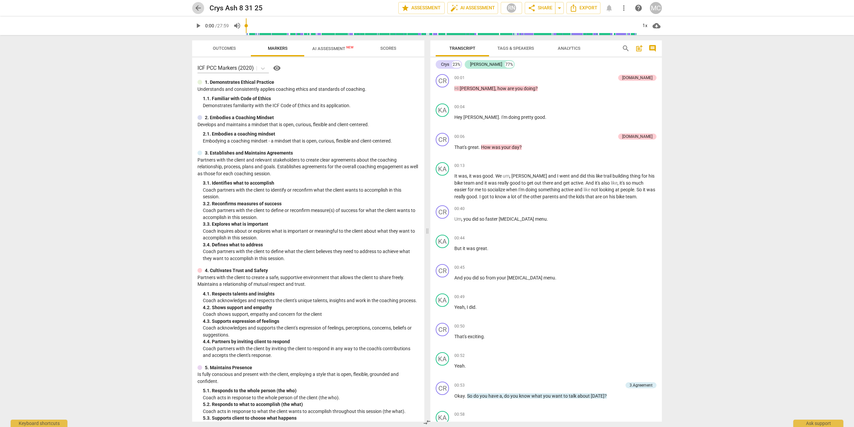
click at [200, 6] on span "arrow_back" at bounding box center [198, 8] width 8 height 8
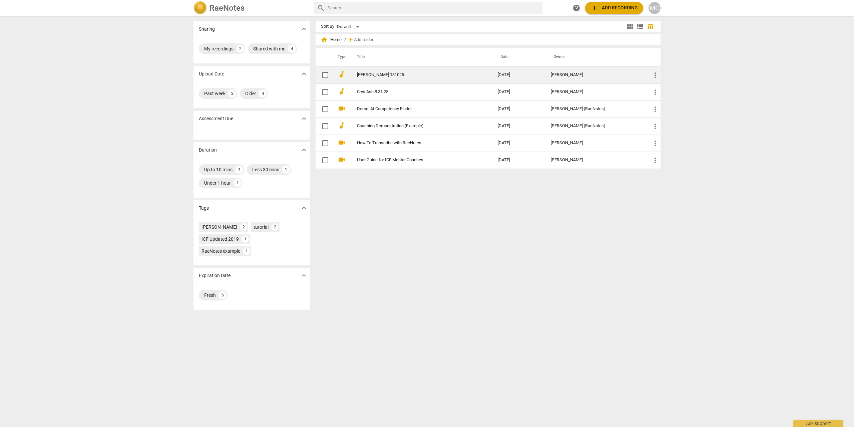
click at [372, 75] on link "[PERSON_NAME] 131025" at bounding box center [415, 74] width 117 height 5
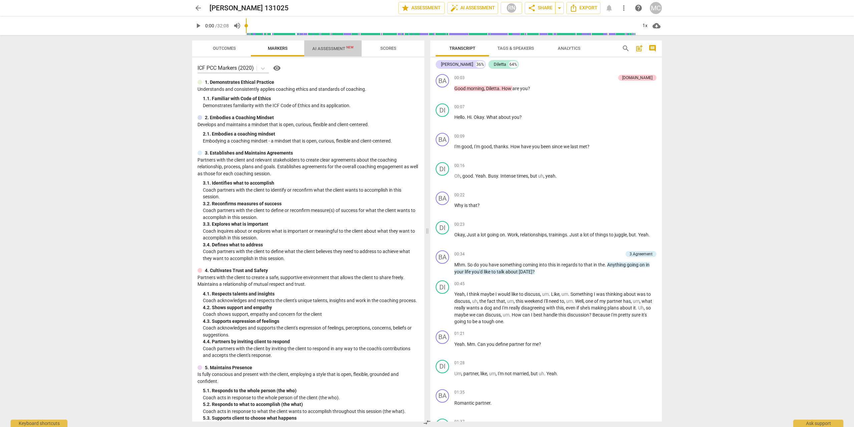
click at [333, 48] on span "AI Assessment New" at bounding box center [332, 48] width 41 height 5
